Goal: Information Seeking & Learning: Learn about a topic

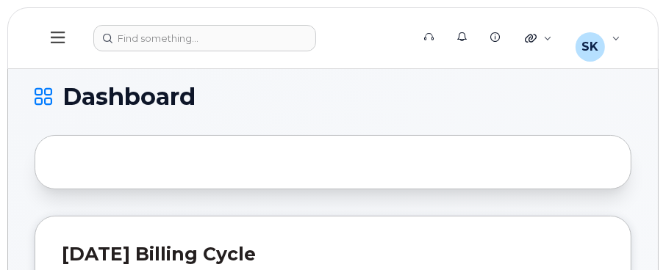
click at [51, 35] on icon at bounding box center [58, 37] width 14 height 16
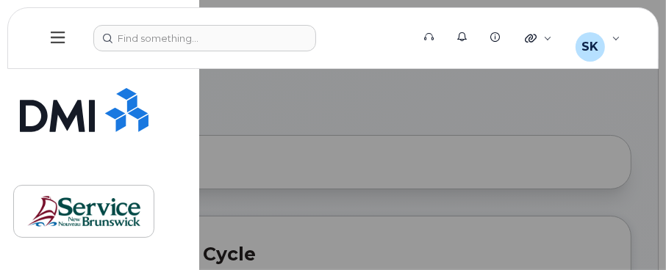
click at [51, 35] on icon at bounding box center [58, 37] width 14 height 16
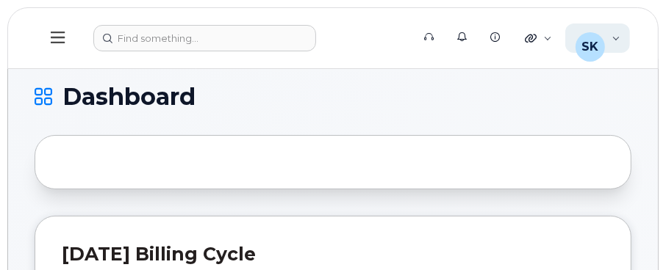
click at [605, 34] on div "SK" at bounding box center [589, 46] width 29 height 29
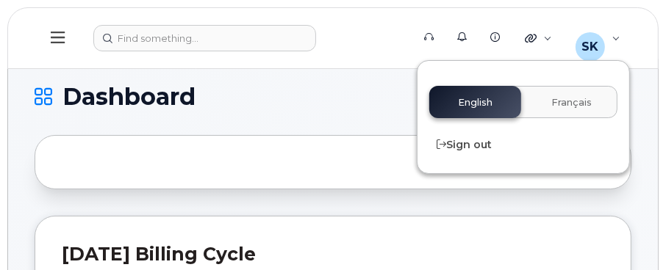
click at [494, 96] on div "English Français" at bounding box center [523, 102] width 188 height 32
click at [508, 35] on link "Knowledge Base" at bounding box center [496, 36] width 33 height 29
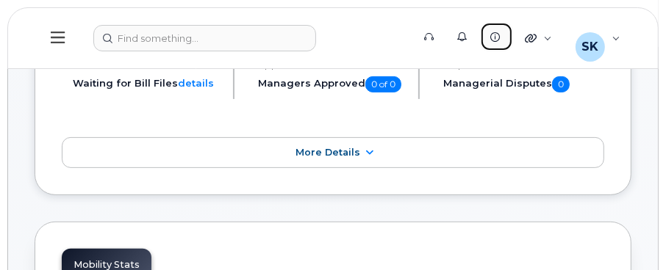
scroll to position [220, 0]
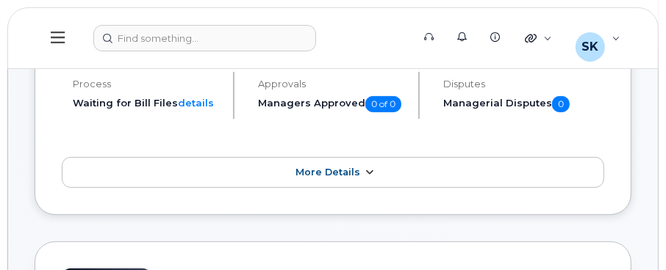
click at [318, 161] on link "More Details" at bounding box center [333, 172] width 542 height 31
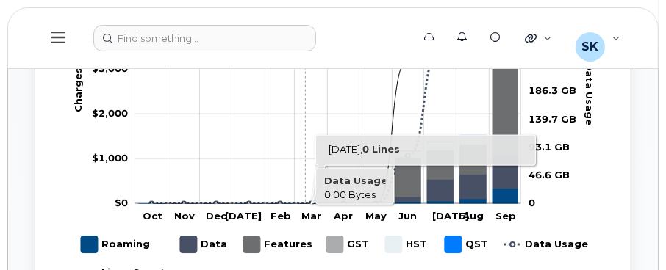
scroll to position [1175, 0]
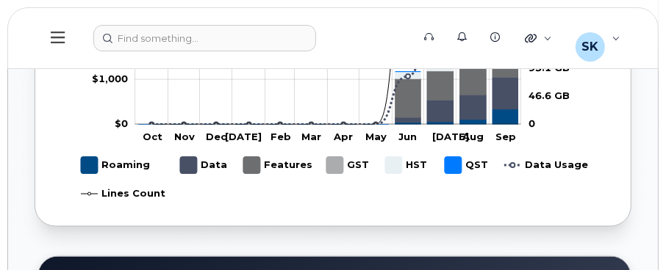
click at [378, 137] on tspan "May" at bounding box center [375, 138] width 21 height 12
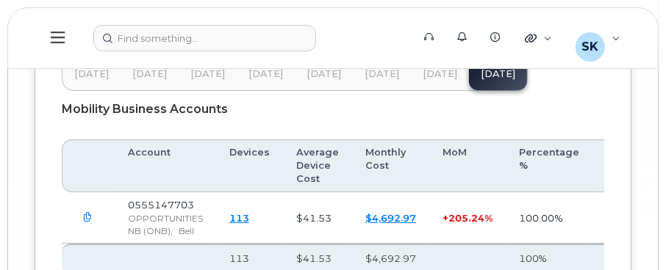
scroll to position [2959, 0]
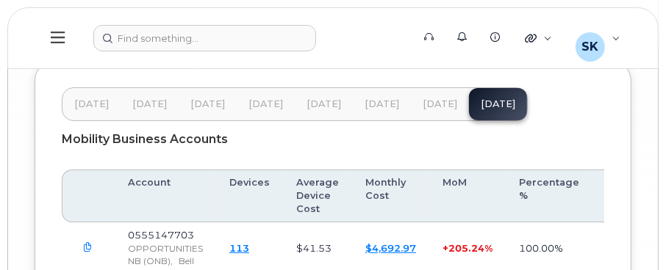
click at [423, 98] on span "[DATE]" at bounding box center [440, 104] width 35 height 12
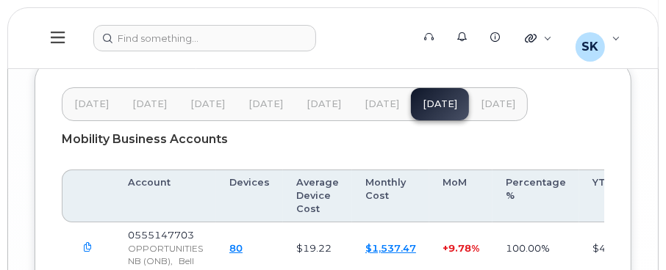
click at [310, 98] on span "[DATE]" at bounding box center [323, 104] width 35 height 12
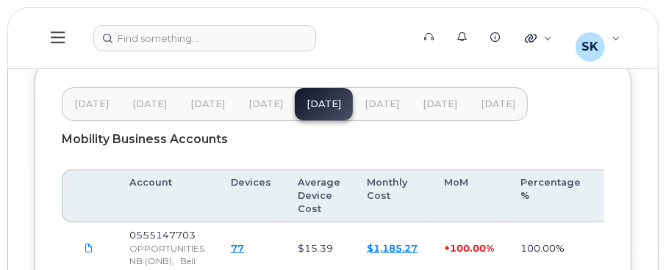
click at [373, 98] on span "[DATE]" at bounding box center [382, 104] width 35 height 12
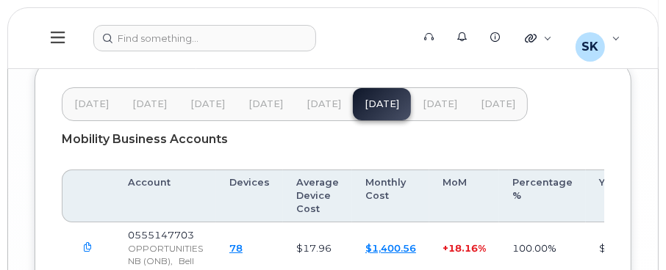
click at [432, 98] on span "[DATE]" at bounding box center [440, 104] width 35 height 12
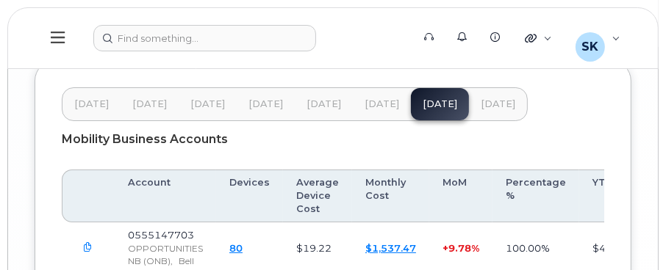
click at [485, 98] on span "[DATE]" at bounding box center [498, 104] width 35 height 12
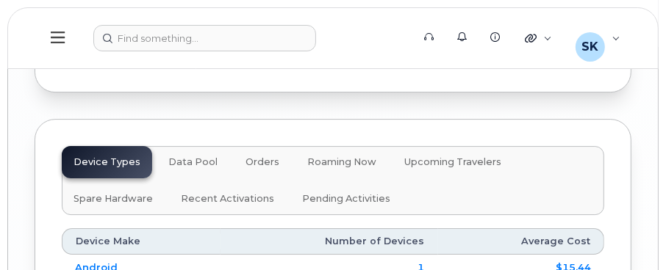
scroll to position [2591, 0]
click at [212, 194] on span "Recent Activations" at bounding box center [227, 200] width 93 height 12
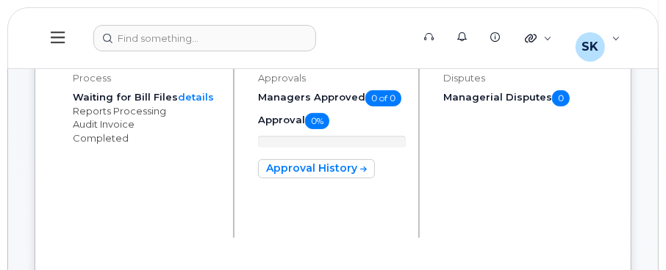
scroll to position [0, 0]
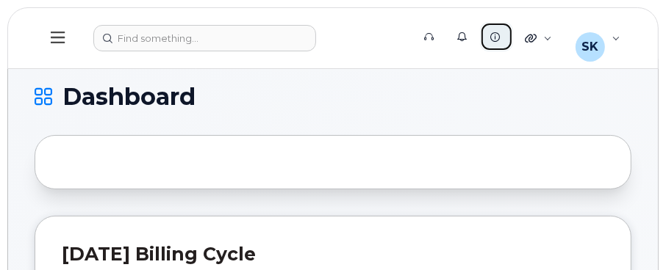
click at [500, 35] on icon at bounding box center [495, 37] width 10 height 10
click at [43, 92] on icon at bounding box center [44, 97] width 18 height 18
click at [55, 24] on button at bounding box center [58, 38] width 47 height 43
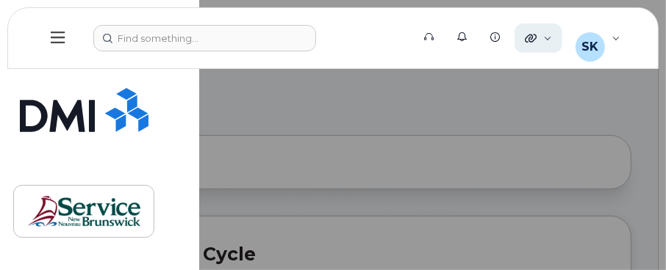
click at [537, 37] on icon at bounding box center [531, 38] width 12 height 12
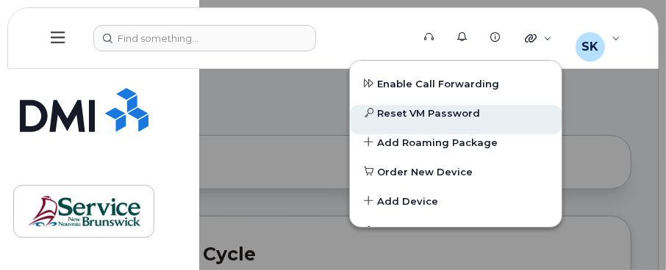
scroll to position [123, 0]
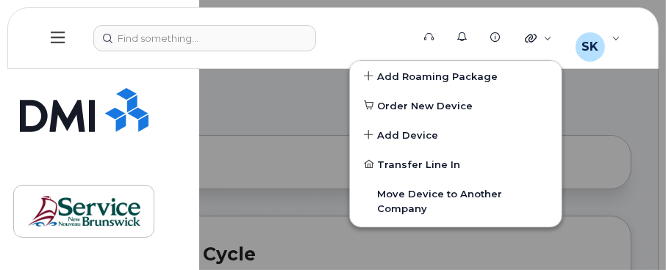
click at [267, 136] on div at bounding box center [333, 135] width 666 height 270
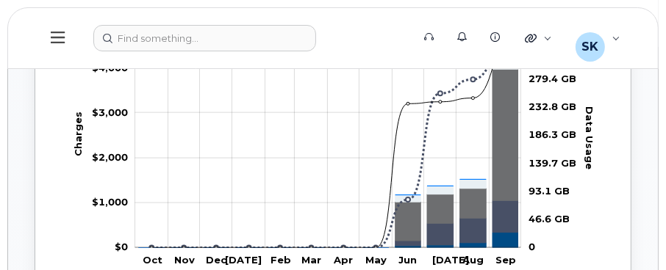
scroll to position [1029, 0]
